Goal: Navigation & Orientation: Understand site structure

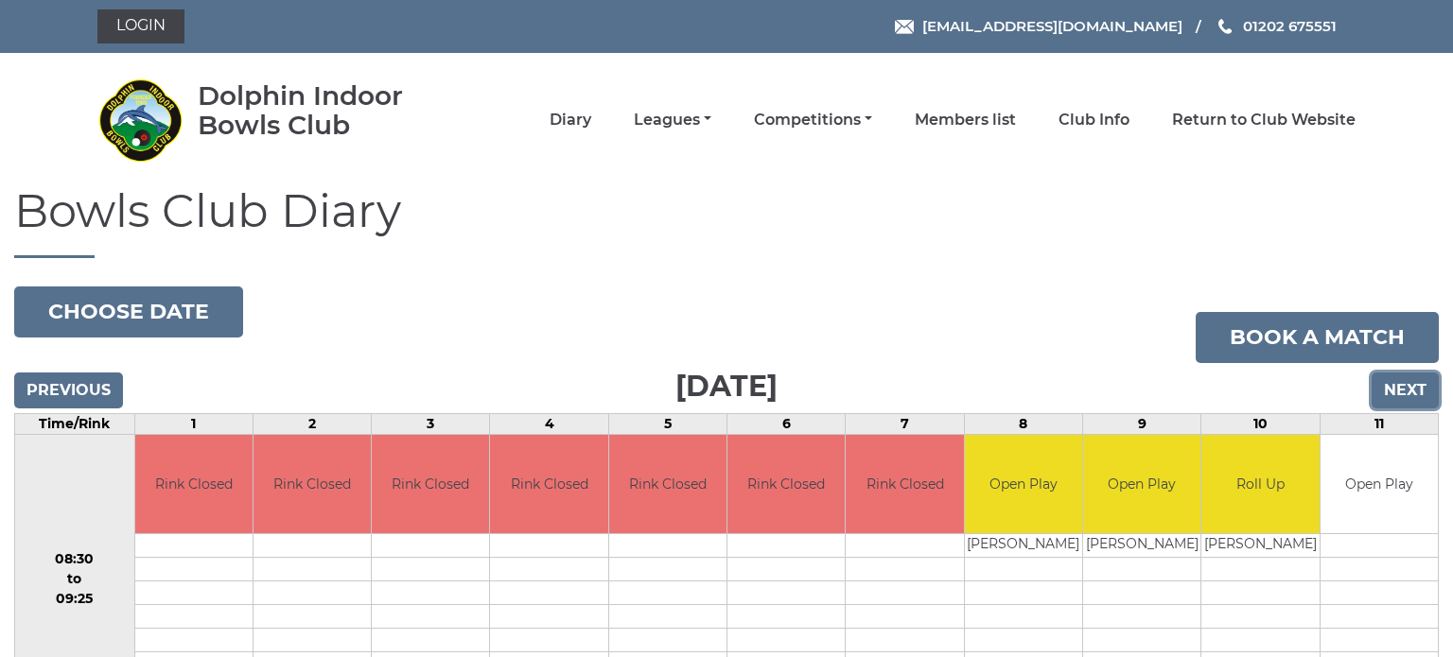
click at [1406, 396] on input "Next" at bounding box center [1405, 391] width 67 height 36
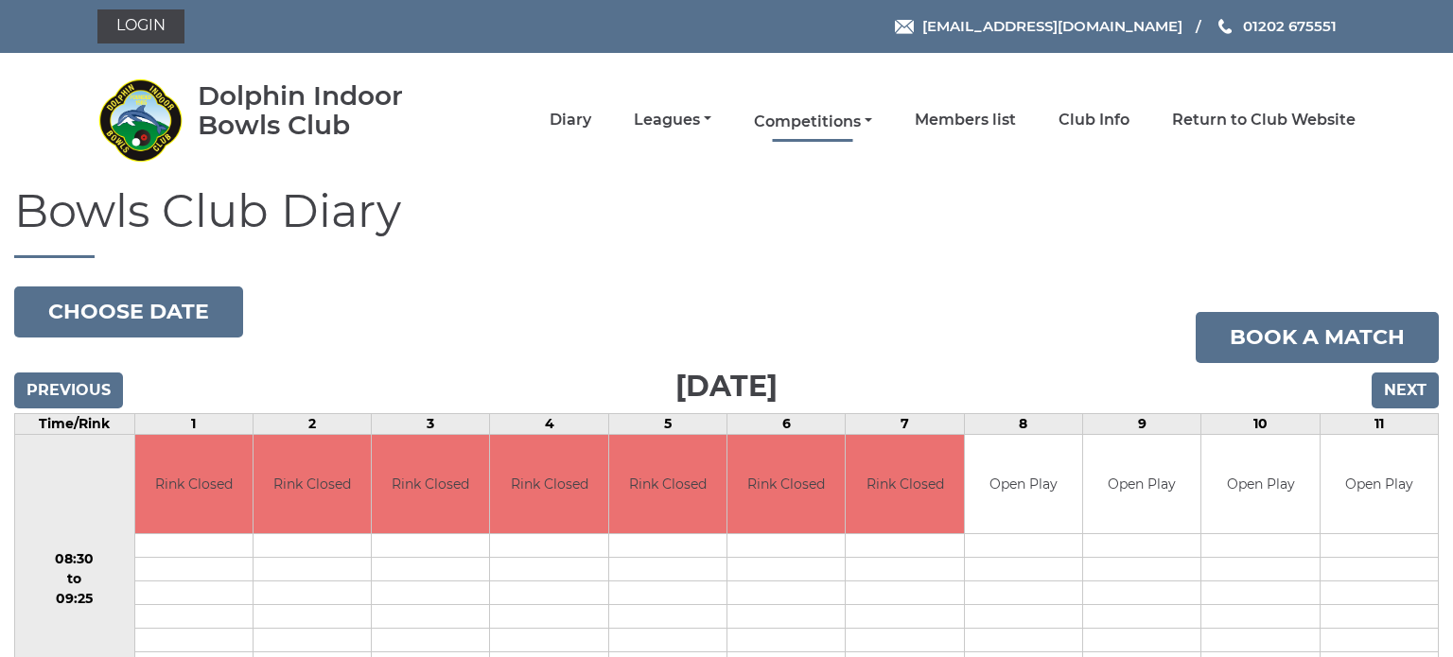
click at [853, 117] on link "Competitions" at bounding box center [813, 122] width 118 height 21
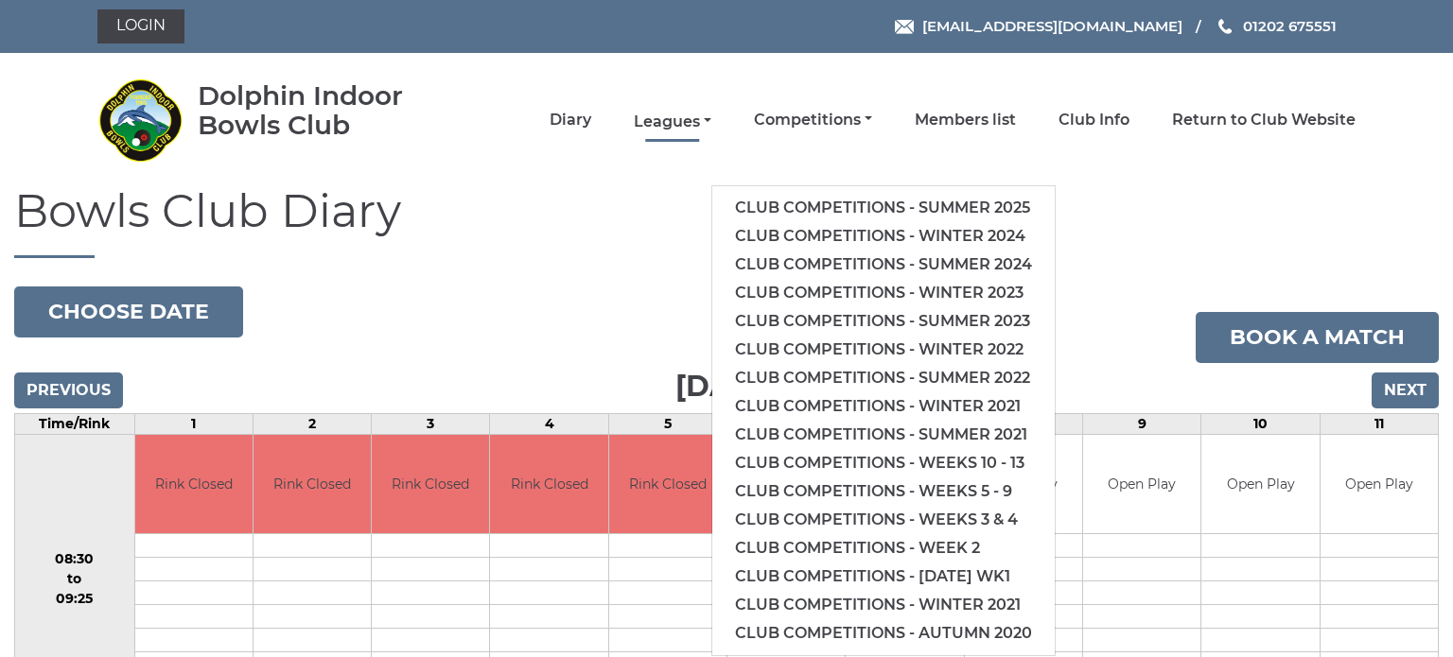
click at [701, 121] on link "Leagues" at bounding box center [673, 122] width 78 height 21
